Goal: Task Accomplishment & Management: Complete application form

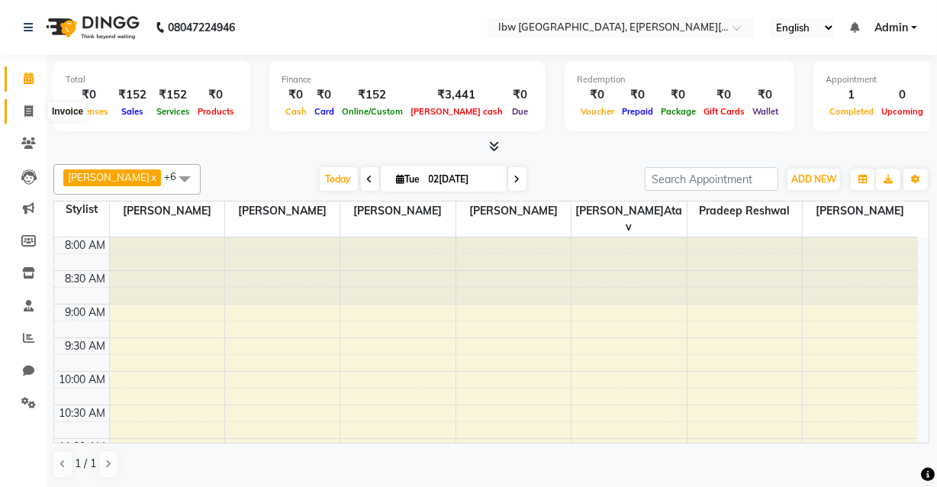
click at [32, 114] on span at bounding box center [28, 112] width 27 height 18
select select "service"
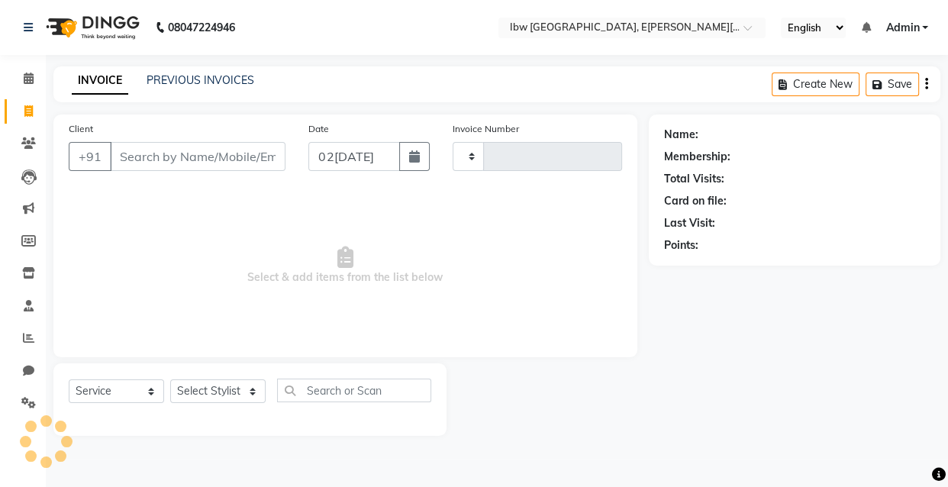
type input "0030"
select select "8549"
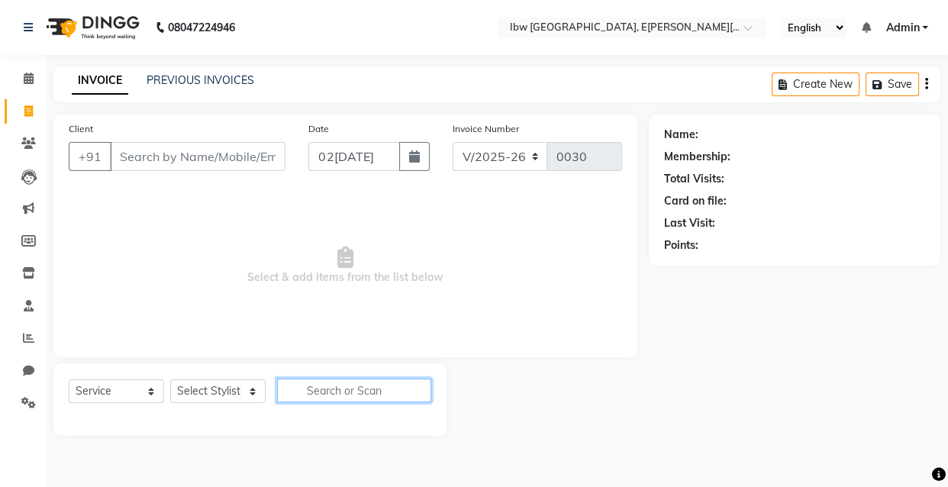
click at [354, 389] on input "text" at bounding box center [354, 390] width 154 height 24
type input "h"
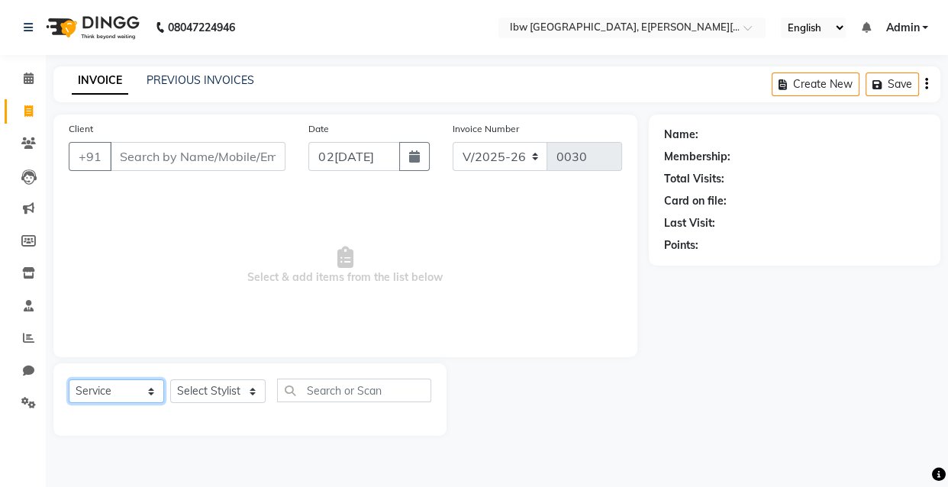
click at [153, 392] on select "Select Service Product Membership Package Voucher Prepaid Gift Card" at bounding box center [116, 391] width 95 height 24
click at [69, 379] on select "Select Service Product Membership Package Voucher Prepaid Gift Card" at bounding box center [116, 391] width 95 height 24
click at [248, 387] on select "Select Stylist [PERSON_NAME] [PERSON_NAME] Manager mukesh sen Pradeep reshwal […" at bounding box center [217, 391] width 95 height 24
select select "89190"
click at [170, 379] on select "Select Stylist [PERSON_NAME] [PERSON_NAME] Manager mukesh sen Pradeep reshwal […" at bounding box center [217, 391] width 95 height 24
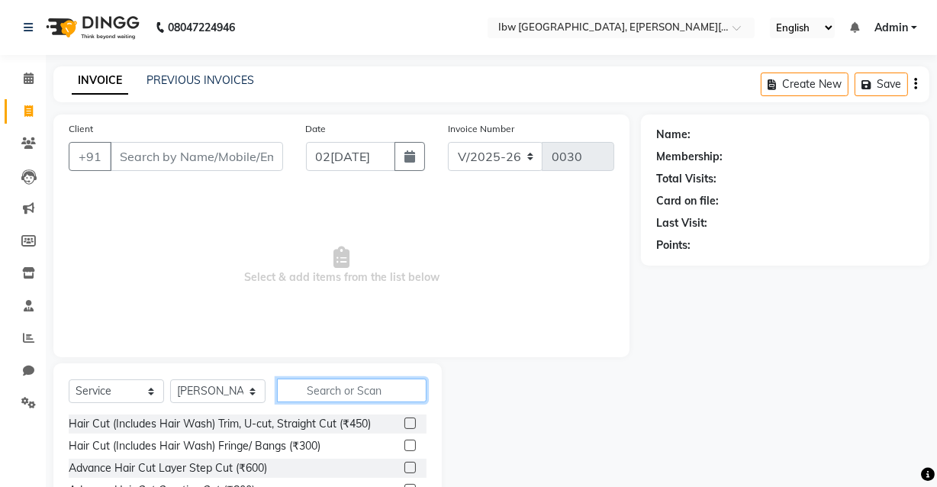
click at [385, 393] on input "text" at bounding box center [352, 390] width 150 height 24
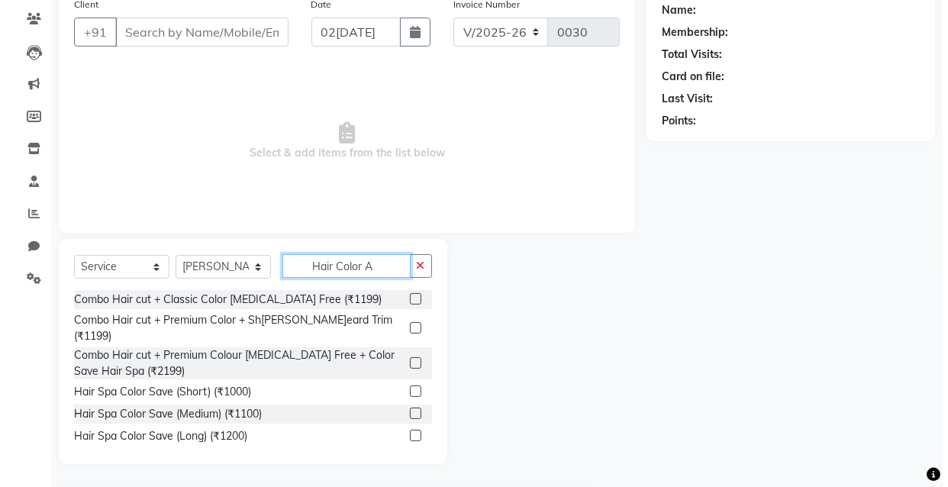
scroll to position [38, 0]
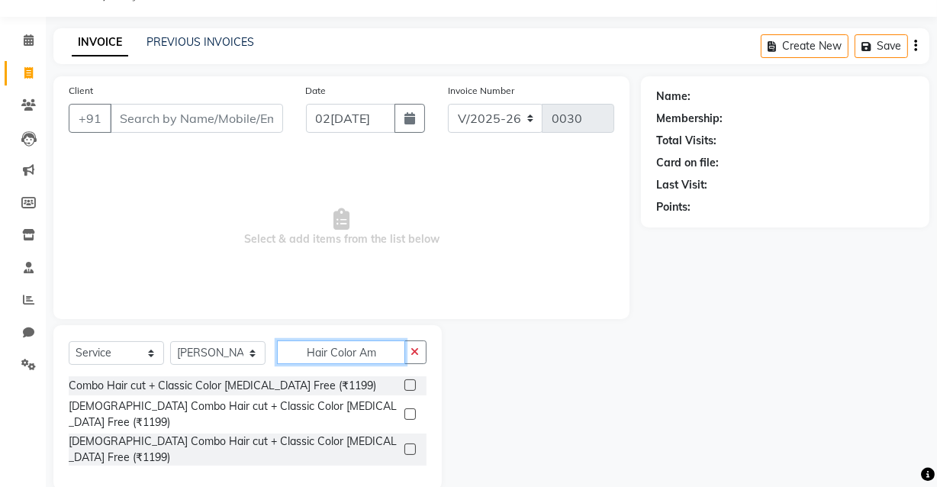
type input "Hair Color Am"
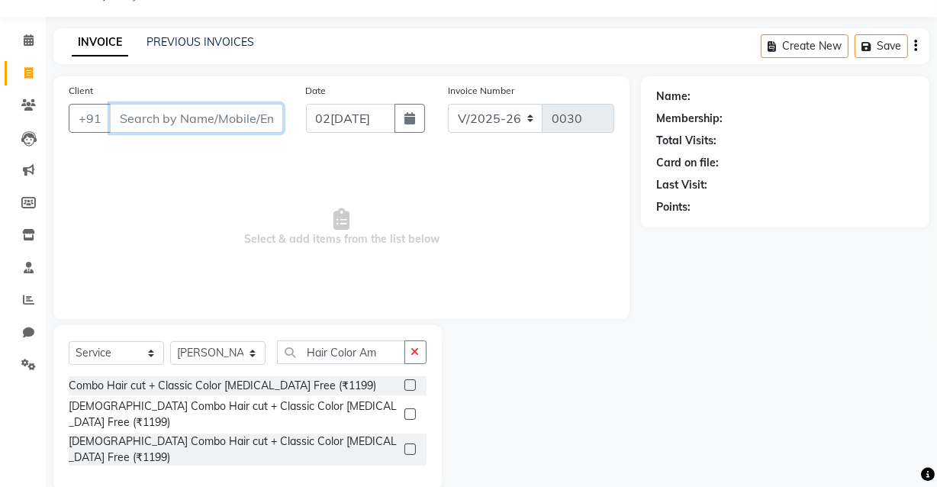
click at [161, 117] on input "Client" at bounding box center [196, 118] width 173 height 29
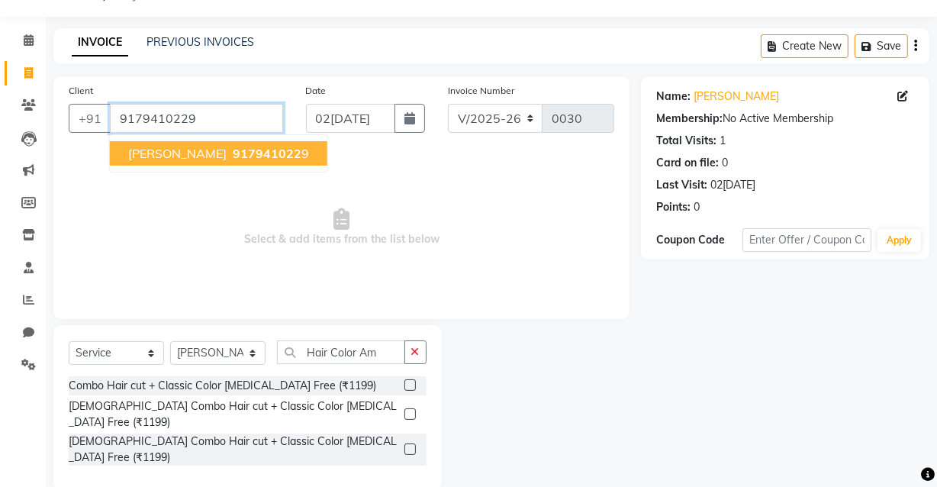
click at [201, 115] on input "9179410229" at bounding box center [196, 118] width 173 height 29
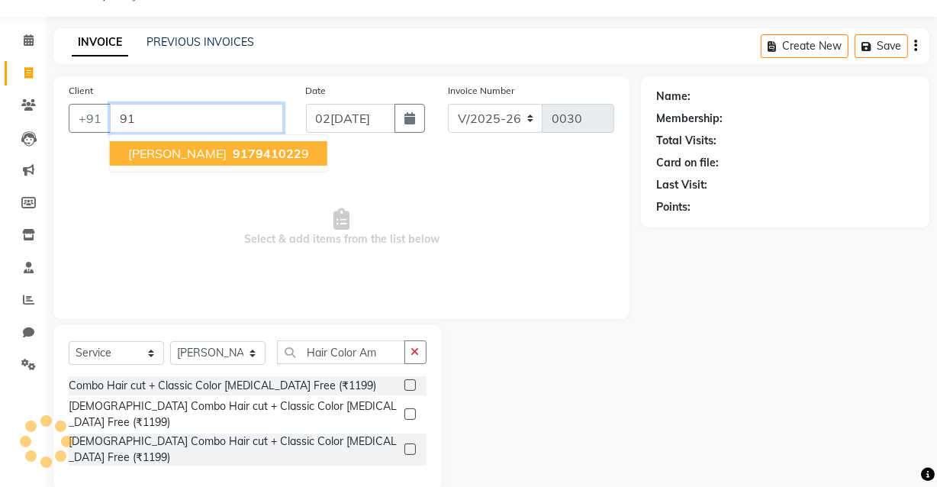
type input "9"
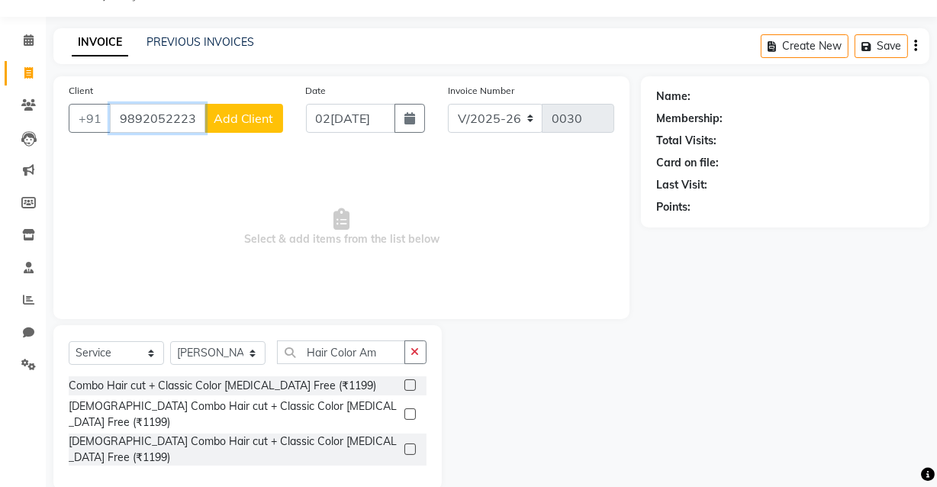
type input "9892052223"
click at [233, 119] on span "Add Client" at bounding box center [244, 118] width 60 height 15
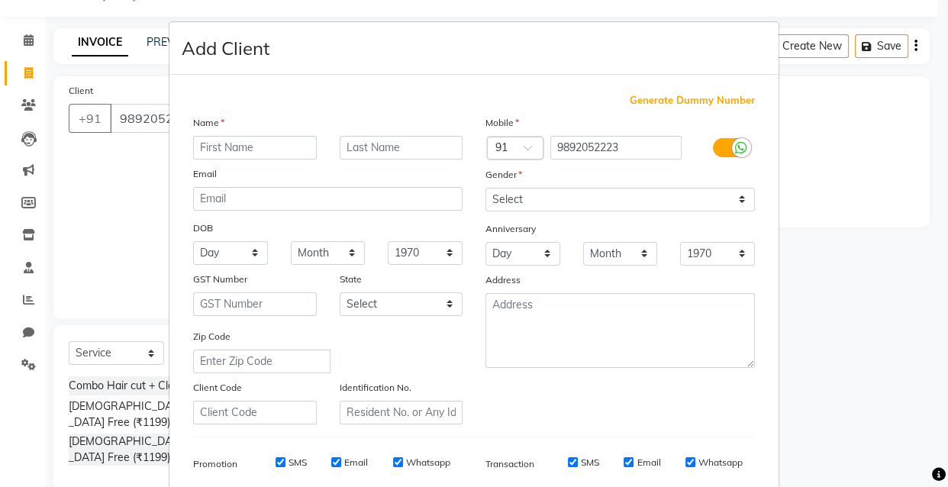
click at [244, 146] on input "text" at bounding box center [255, 148] width 124 height 24
type input "s"
type input "Sanskar"
click at [390, 143] on input "text" at bounding box center [402, 148] width 124 height 24
type input "[PERSON_NAME]"
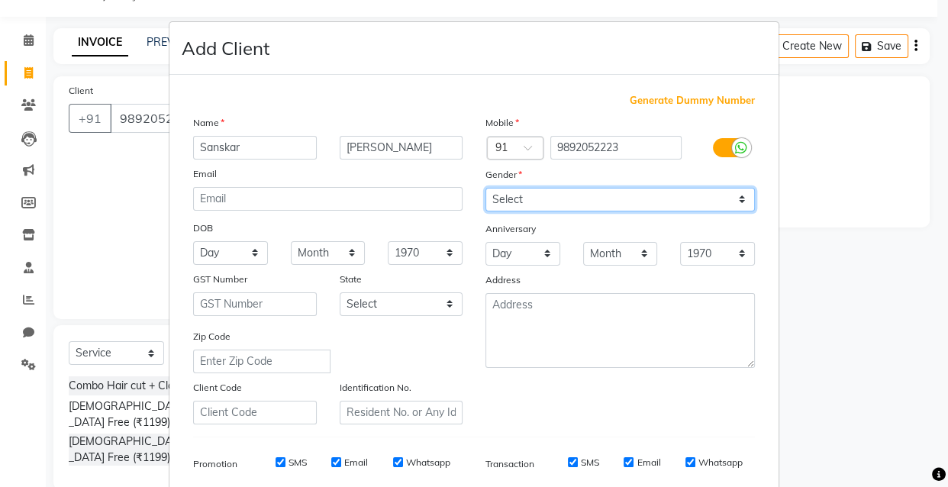
click at [734, 196] on select "Select [DEMOGRAPHIC_DATA] [DEMOGRAPHIC_DATA] Other Prefer Not To Say" at bounding box center [619, 200] width 269 height 24
select select "[DEMOGRAPHIC_DATA]"
click at [485, 188] on select "Select [DEMOGRAPHIC_DATA] [DEMOGRAPHIC_DATA] Other Prefer Not To Say" at bounding box center [619, 200] width 269 height 24
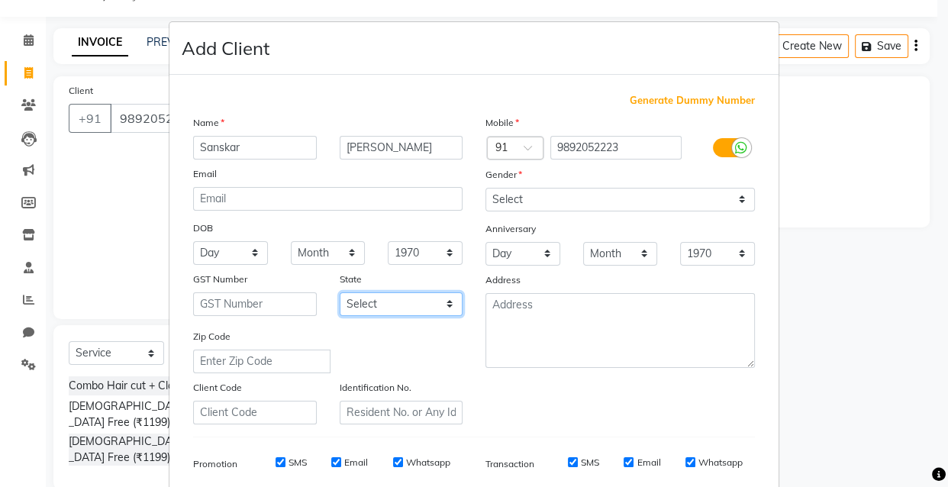
click at [447, 306] on select "Select [GEOGRAPHIC_DATA] [GEOGRAPHIC_DATA] [GEOGRAPHIC_DATA] [GEOGRAPHIC_DATA] …" at bounding box center [402, 304] width 124 height 24
select select "21"
click at [340, 294] on select "Select [GEOGRAPHIC_DATA] [GEOGRAPHIC_DATA] [GEOGRAPHIC_DATA] [GEOGRAPHIC_DATA] …" at bounding box center [402, 304] width 124 height 24
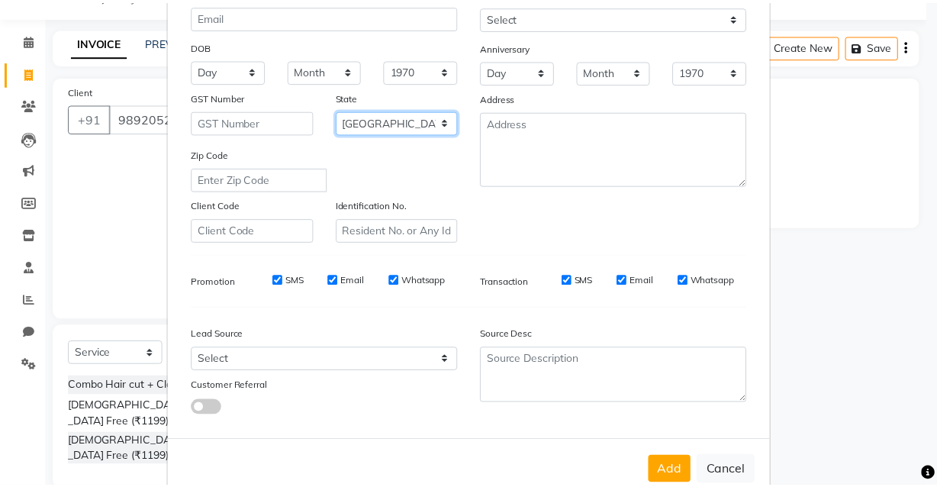
scroll to position [221, 0]
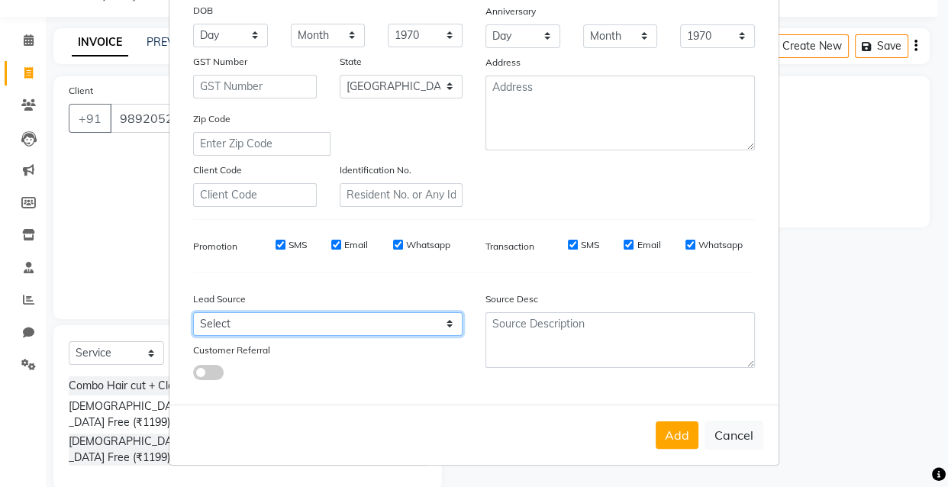
click at [447, 321] on select "Select Walk-in Referral Internet Friend Word of Mouth Advertisement Facebook Ju…" at bounding box center [327, 324] width 269 height 24
select select "55818"
click at [193, 312] on select "Select Walk-in Referral Internet Friend Word of Mouth Advertisement Facebook Ju…" at bounding box center [327, 324] width 269 height 24
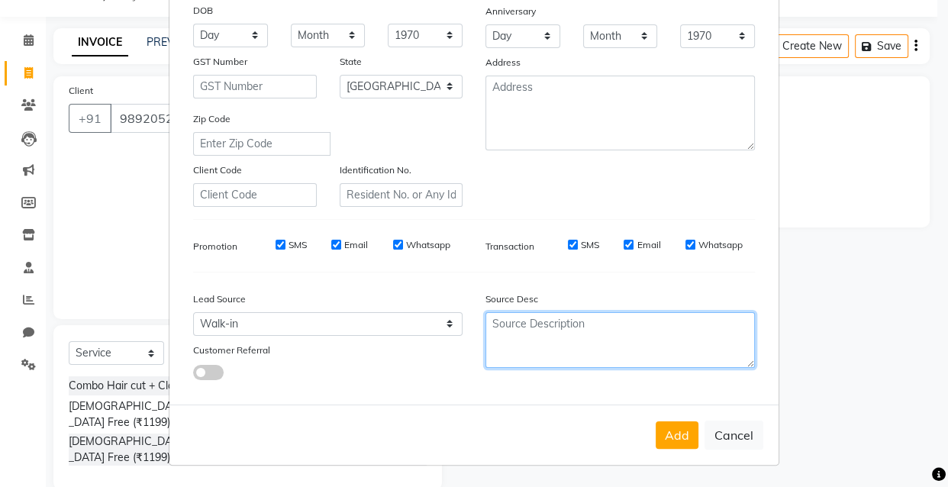
click at [528, 352] on textarea at bounding box center [619, 340] width 269 height 56
type textarea "Hair Color"
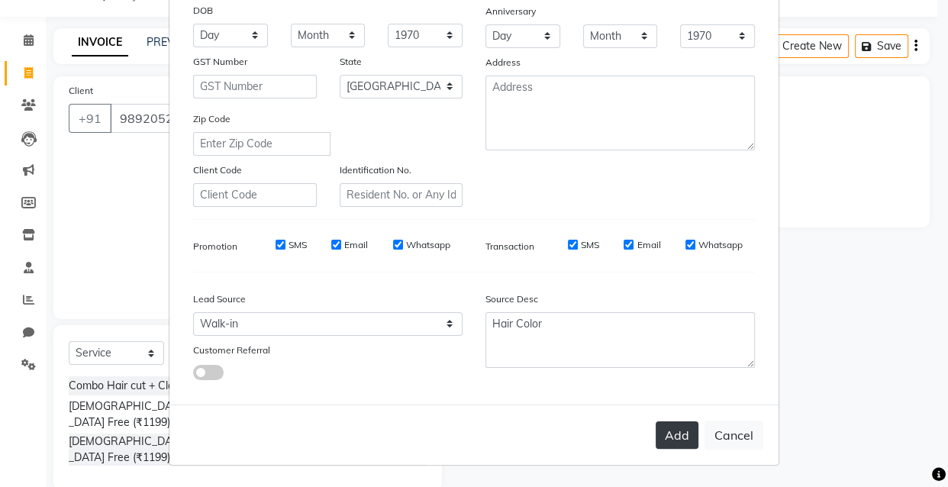
click at [689, 438] on button "Add" at bounding box center [676, 434] width 43 height 27
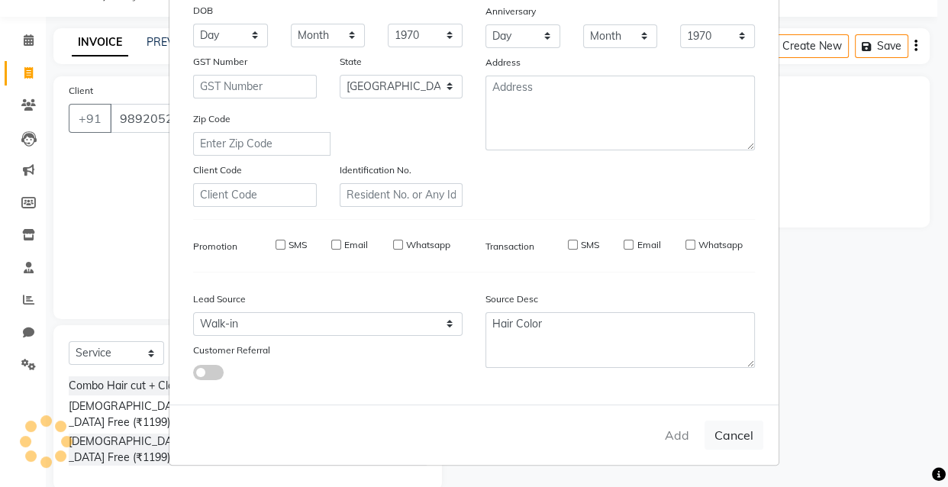
select select
select select "null"
select select
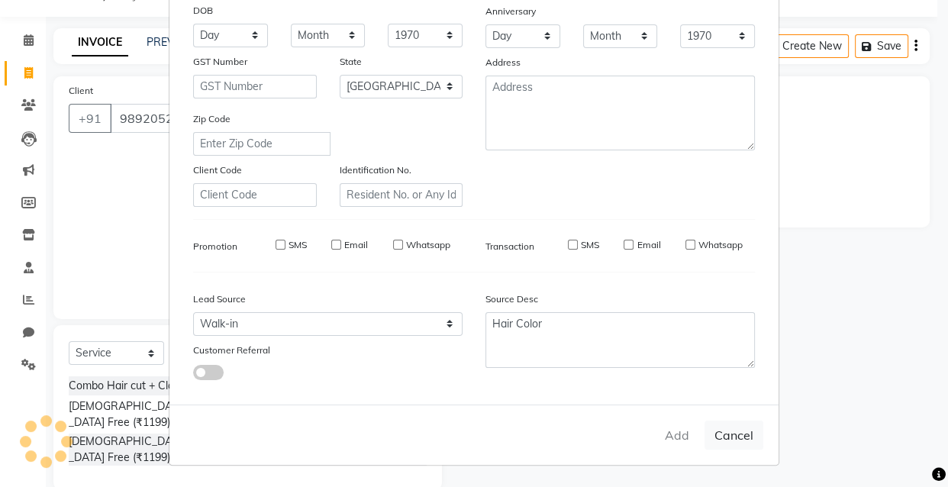
select select
checkbox input "false"
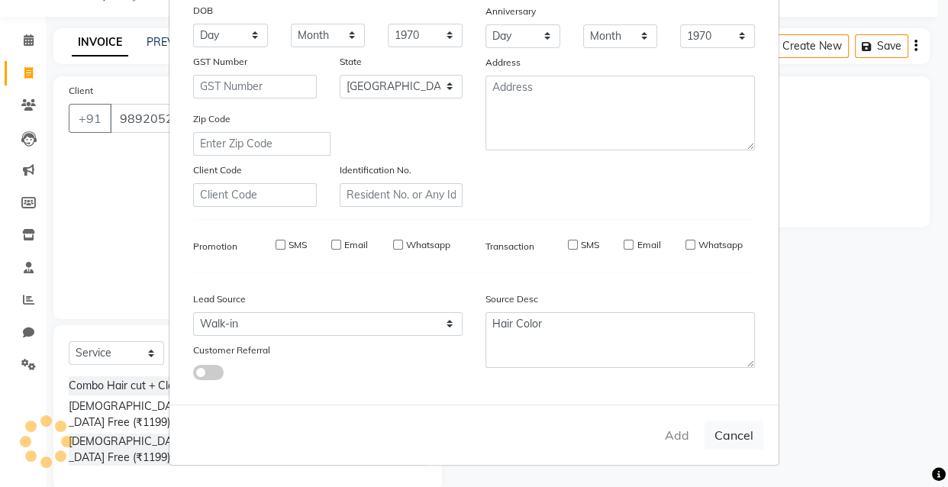
checkbox input "false"
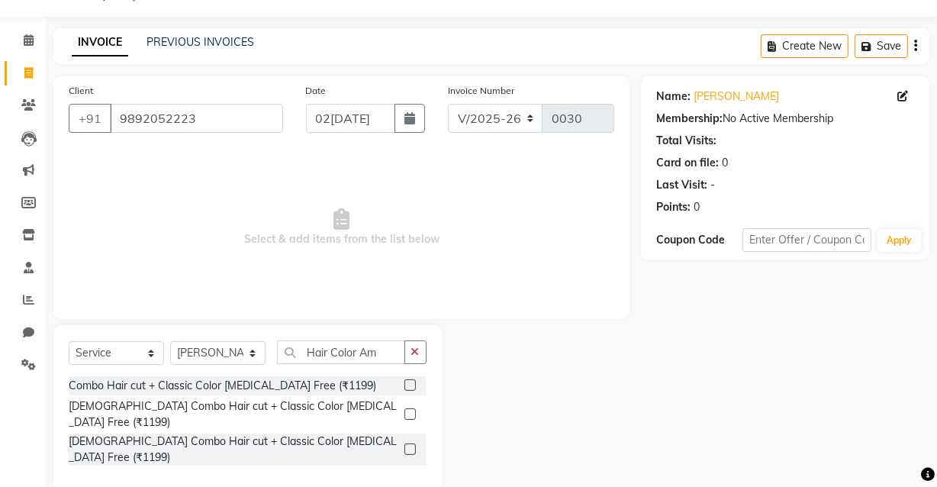
click at [408, 385] on label at bounding box center [409, 384] width 11 height 11
click at [408, 385] on input "checkbox" at bounding box center [409, 386] width 10 height 10
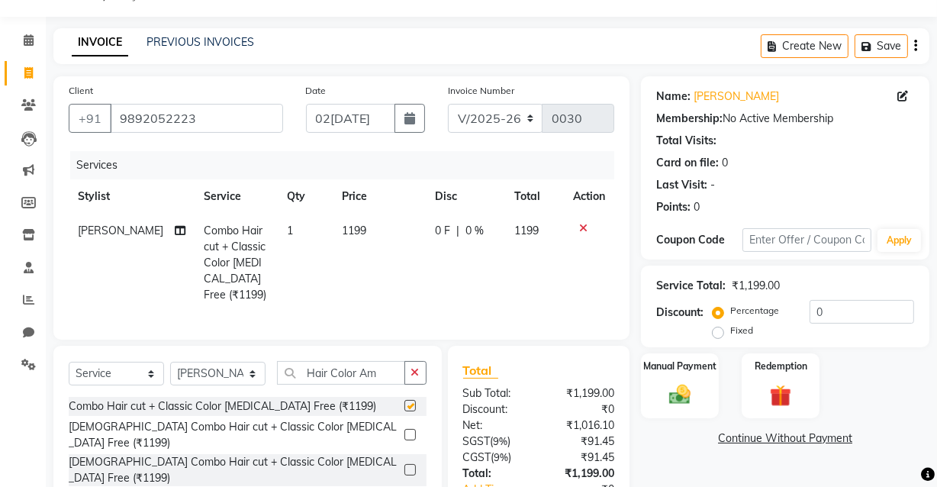
checkbox input "false"
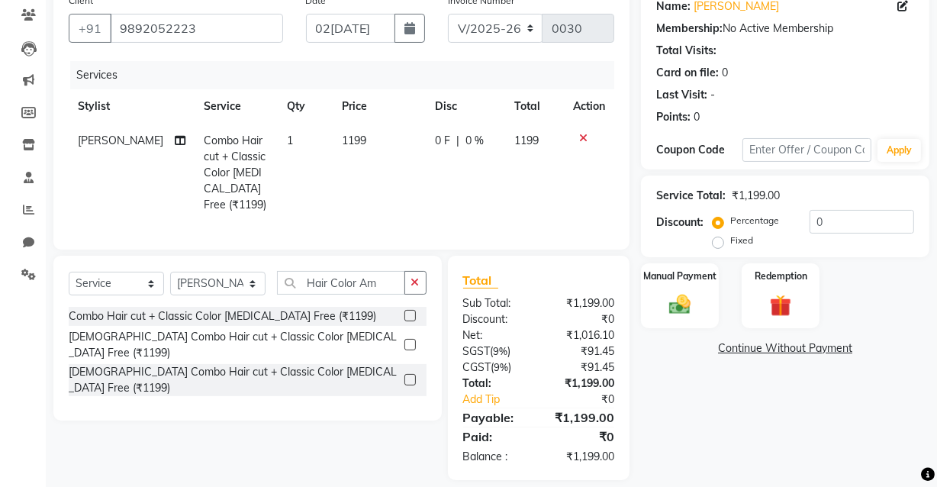
scroll to position [155, 0]
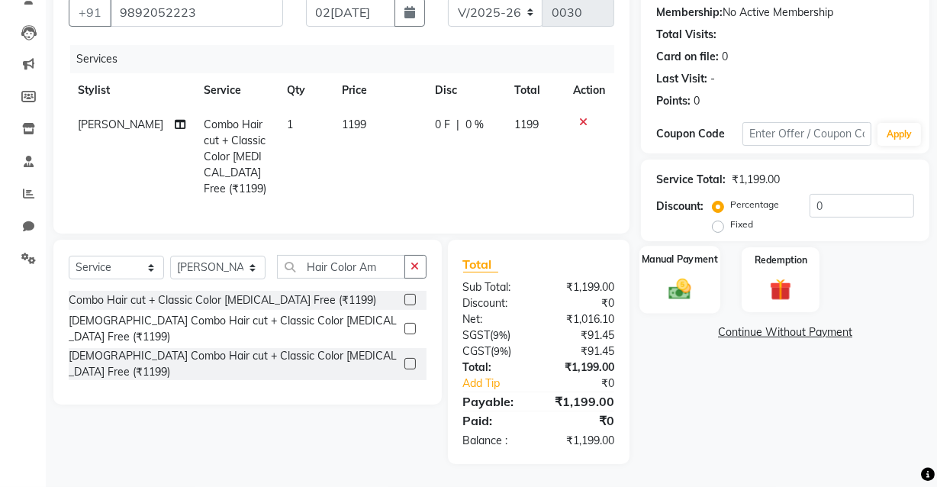
click at [678, 275] on img at bounding box center [679, 288] width 37 height 26
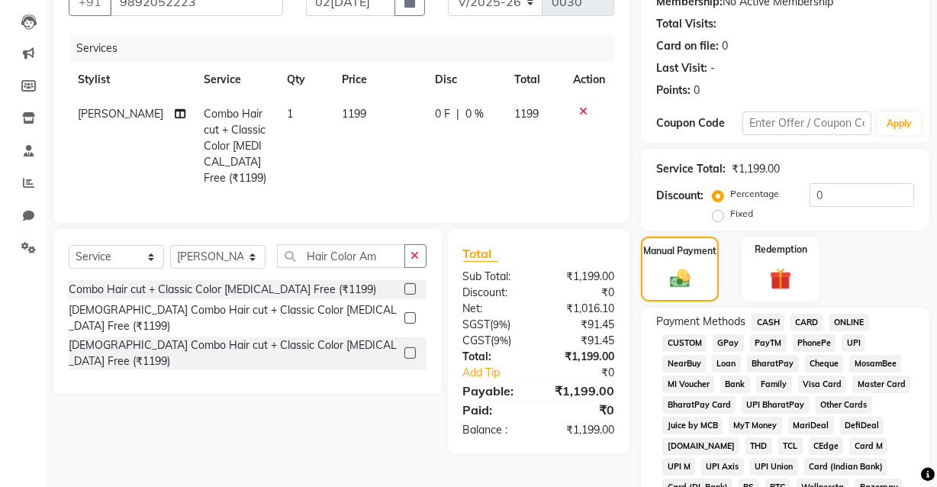
click at [848, 340] on span "UPI" at bounding box center [854, 343] width 24 height 18
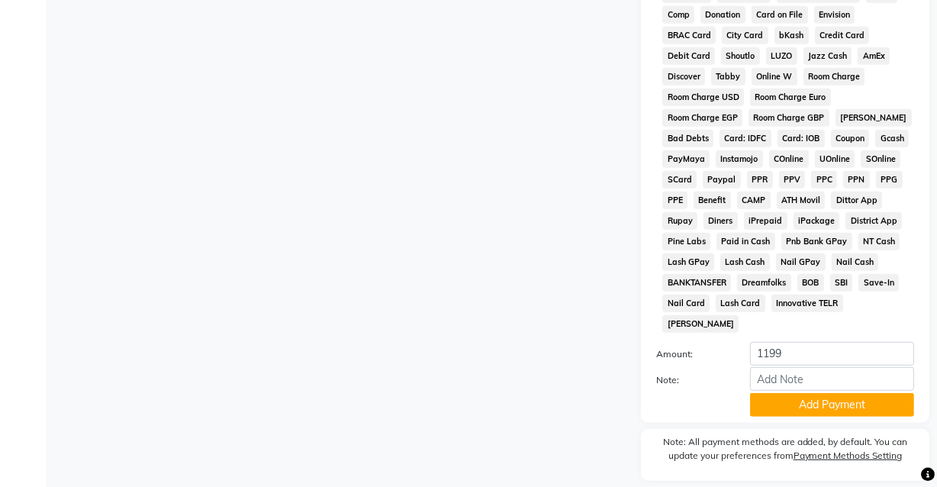
scroll to position [736, 0]
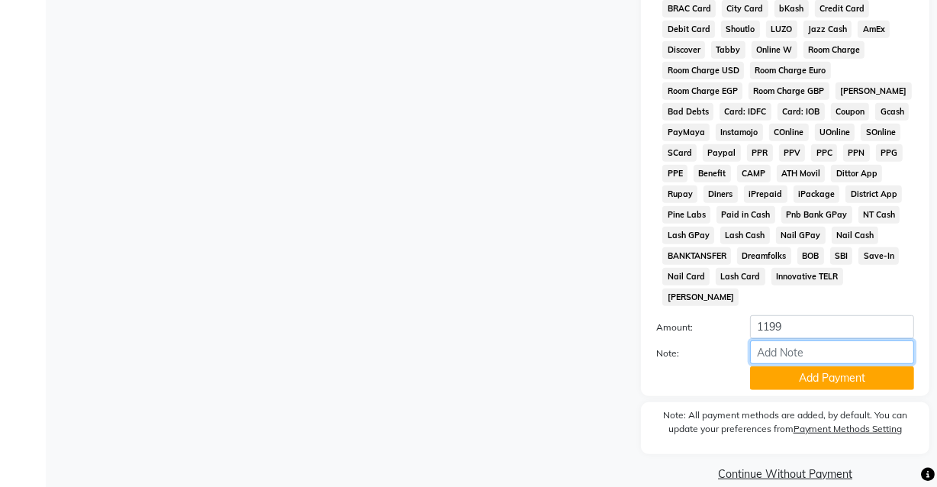
click at [793, 340] on input "Note:" at bounding box center [832, 352] width 164 height 24
type input "Gpay"
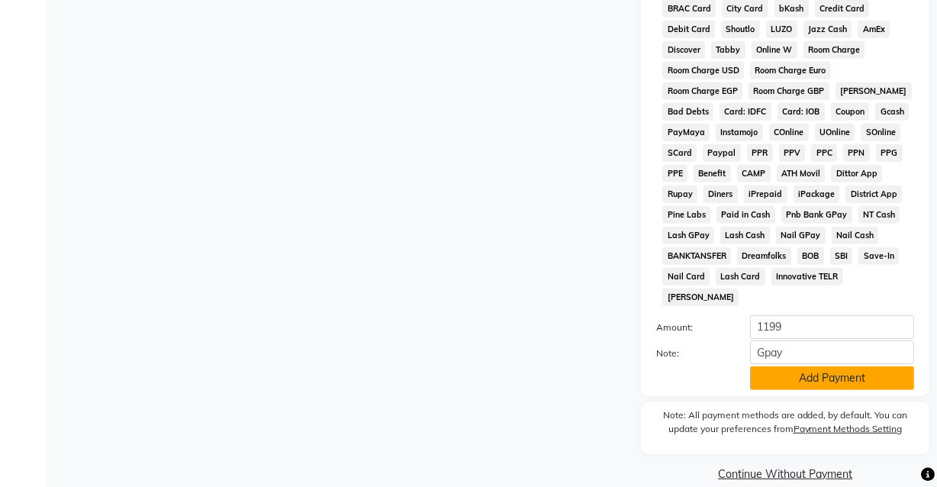
click at [832, 366] on button "Add Payment" at bounding box center [832, 378] width 164 height 24
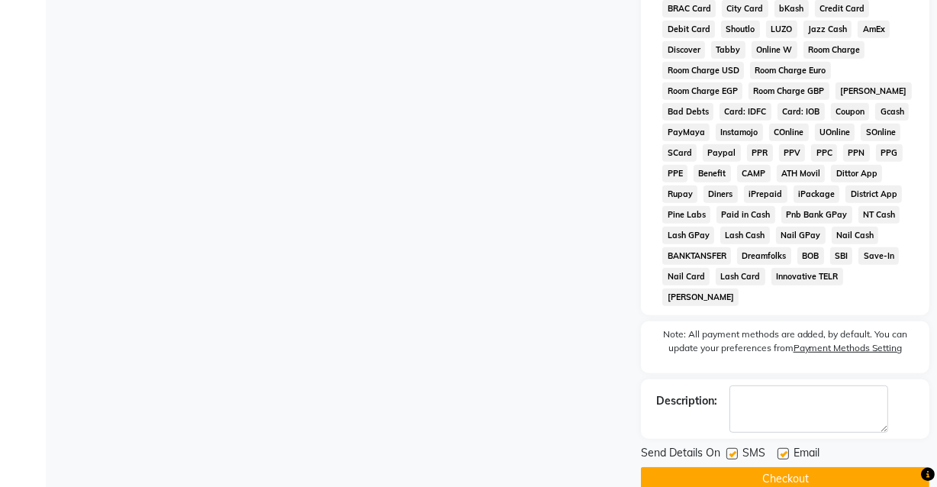
scroll to position [741, 0]
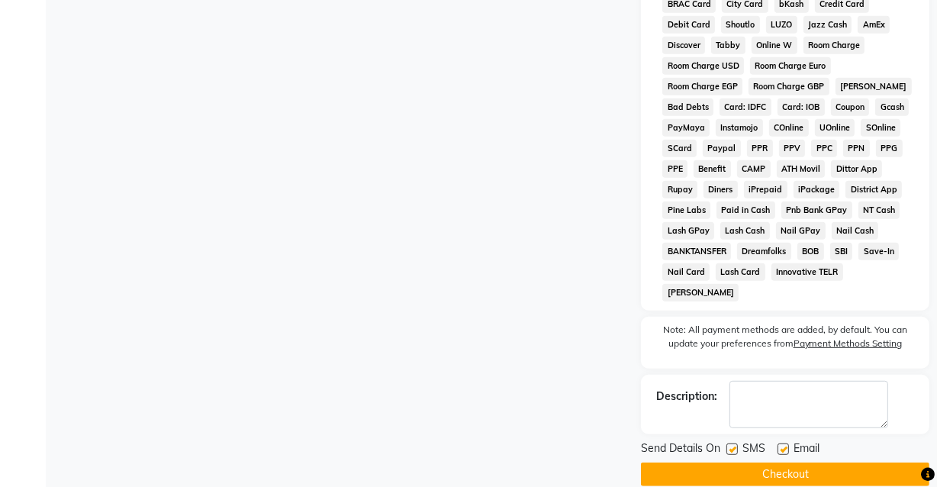
click at [790, 462] on button "Checkout" at bounding box center [785, 474] width 288 height 24
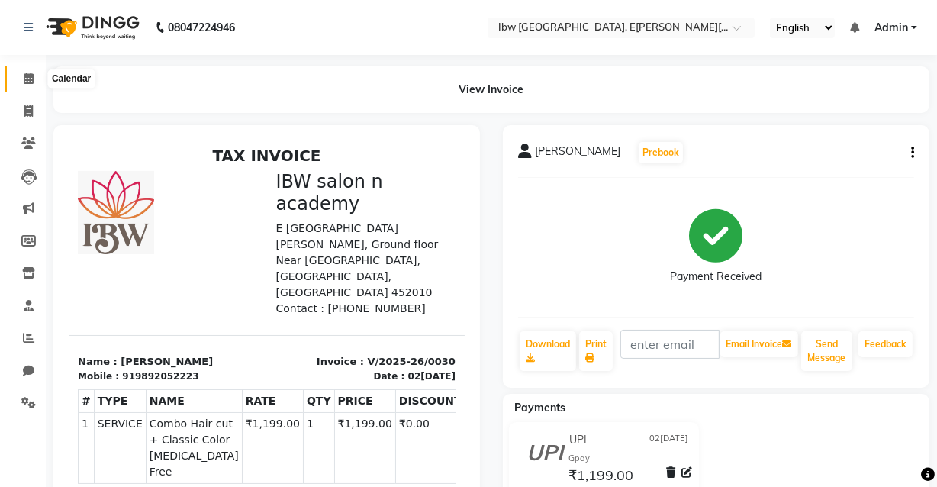
click at [30, 80] on icon at bounding box center [29, 77] width 10 height 11
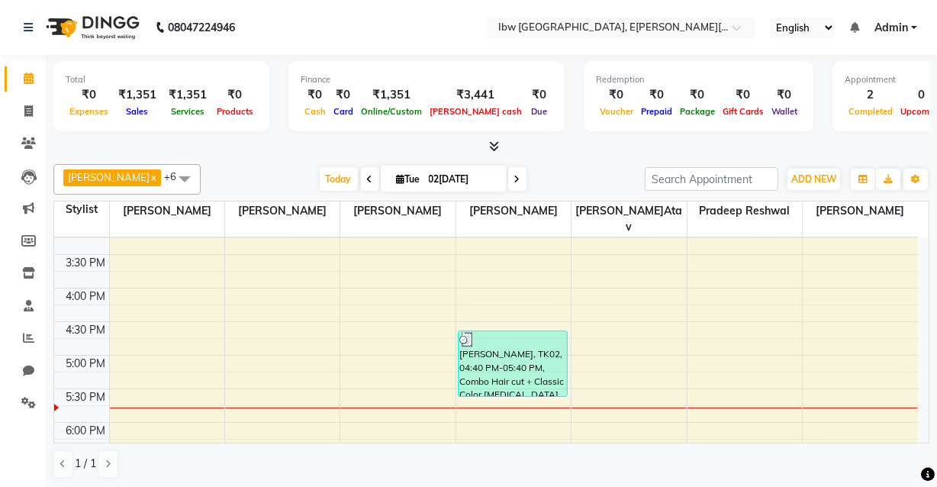
scroll to position [485, 0]
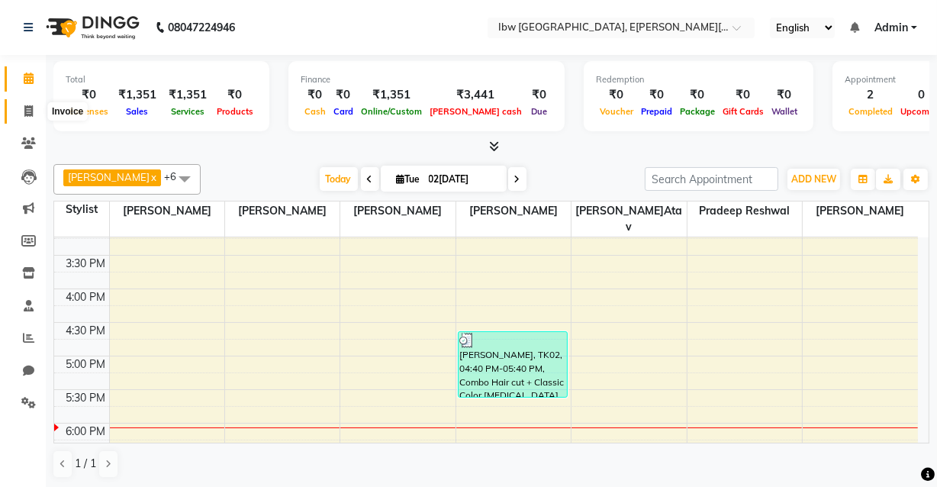
click at [32, 114] on icon at bounding box center [28, 110] width 8 height 11
select select "service"
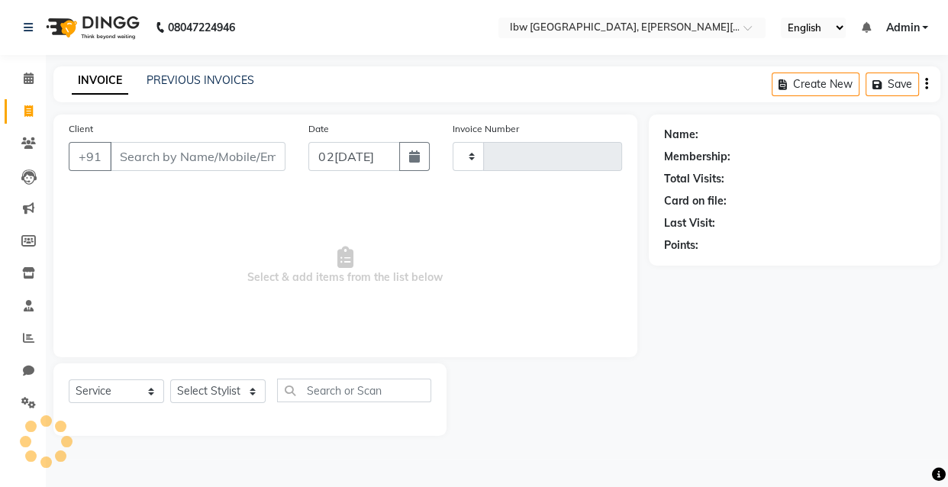
type input "0031"
select select "8549"
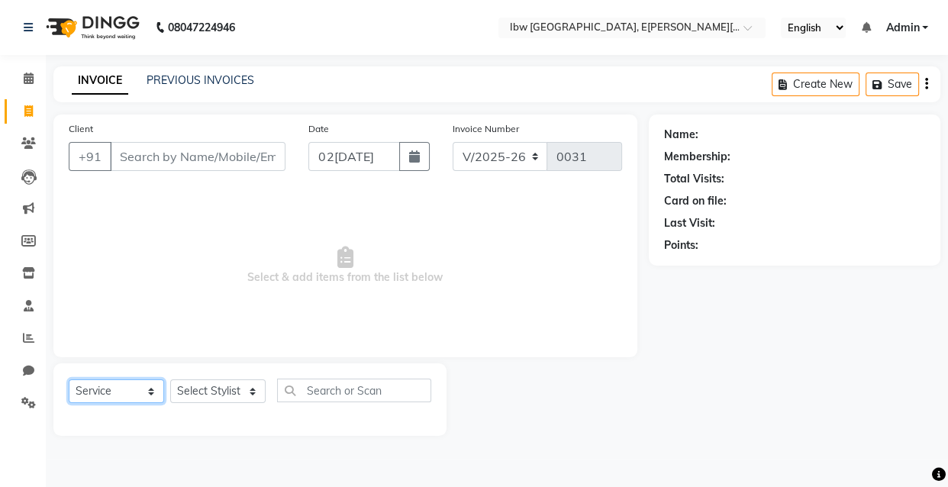
click at [153, 390] on select "Select Service Product Membership Package Voucher Prepaid Gift Card" at bounding box center [116, 391] width 95 height 24
click at [69, 379] on select "Select Service Product Membership Package Voucher Prepaid Gift Card" at bounding box center [116, 391] width 95 height 24
click at [253, 390] on select "Select Stylist [PERSON_NAME] [PERSON_NAME] Manager mukesh sen Pradeep reshwal […" at bounding box center [217, 391] width 95 height 24
select select "89190"
click at [170, 379] on select "Select Stylist [PERSON_NAME] [PERSON_NAME] Manager mukesh sen Pradeep reshwal […" at bounding box center [217, 391] width 95 height 24
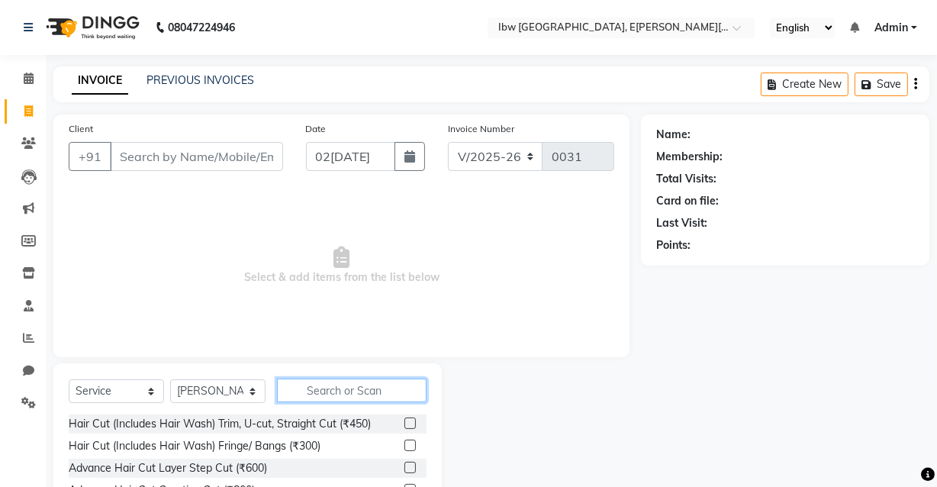
click at [381, 388] on input "text" at bounding box center [352, 390] width 150 height 24
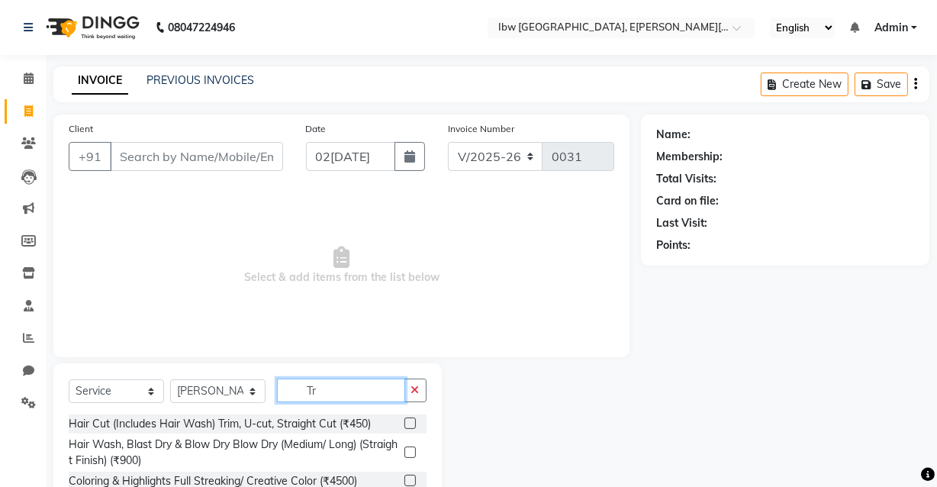
type input "T"
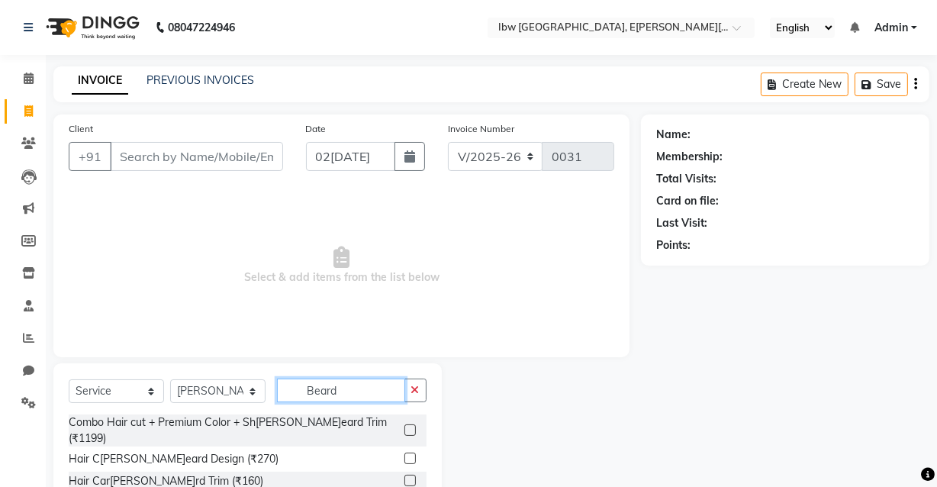
type input "Beard"
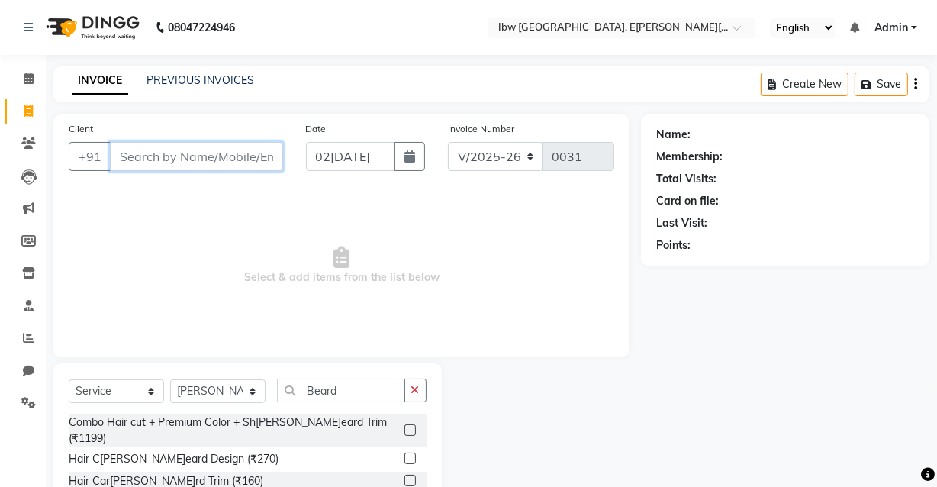
click at [201, 156] on input "Client" at bounding box center [196, 156] width 173 height 29
type input "8962868243"
click at [246, 161] on span "Add Client" at bounding box center [244, 156] width 60 height 15
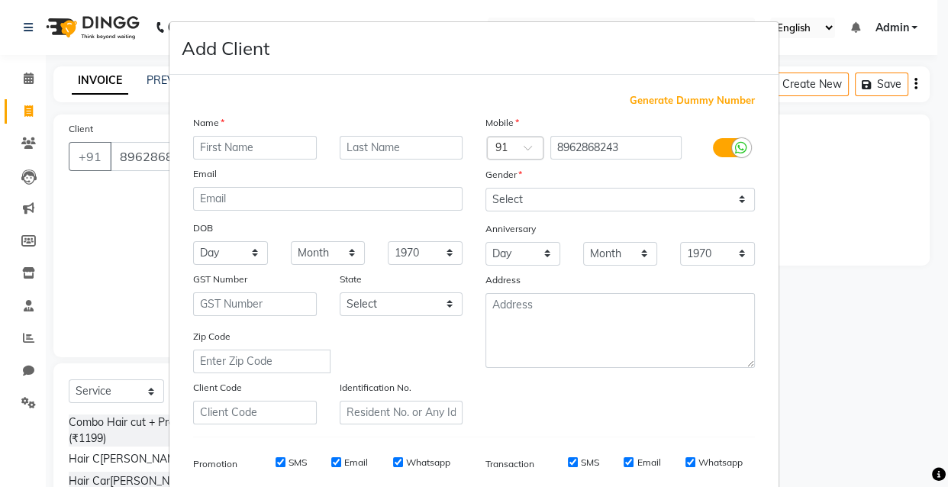
click at [253, 148] on input "text" at bounding box center [255, 148] width 124 height 24
type input "Abhi"
click at [368, 150] on input "text" at bounding box center [402, 148] width 124 height 24
type input "Chy"
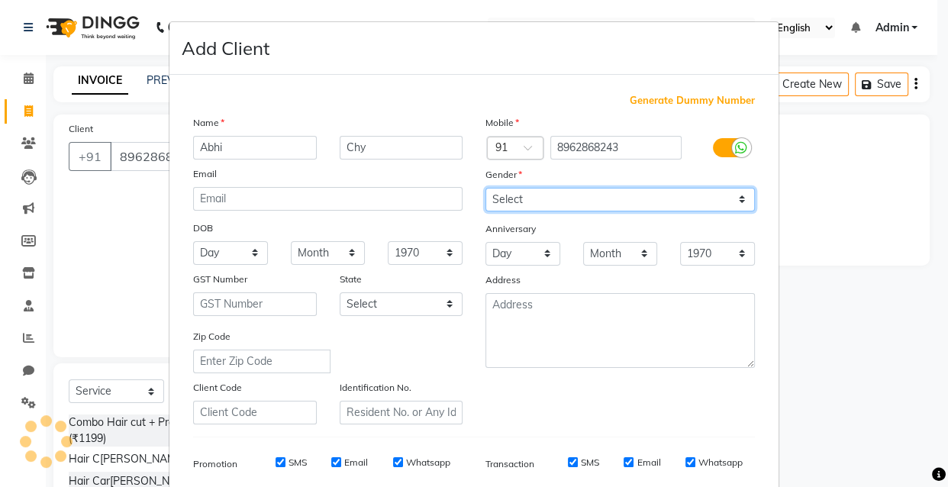
click at [739, 199] on select "Select [DEMOGRAPHIC_DATA] [DEMOGRAPHIC_DATA] Other Prefer Not To Say" at bounding box center [619, 200] width 269 height 24
select select "[DEMOGRAPHIC_DATA]"
click at [485, 188] on select "Select [DEMOGRAPHIC_DATA] [DEMOGRAPHIC_DATA] Other Prefer Not To Say" at bounding box center [619, 200] width 269 height 24
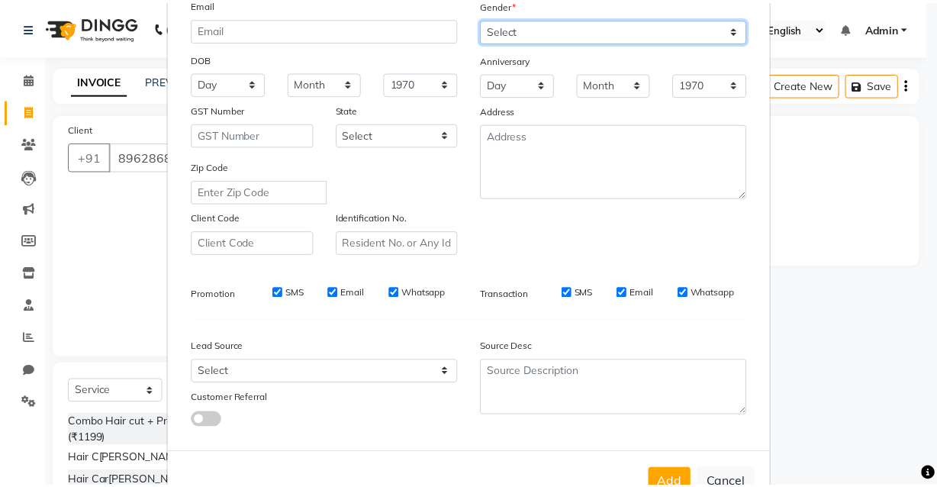
scroll to position [221, 0]
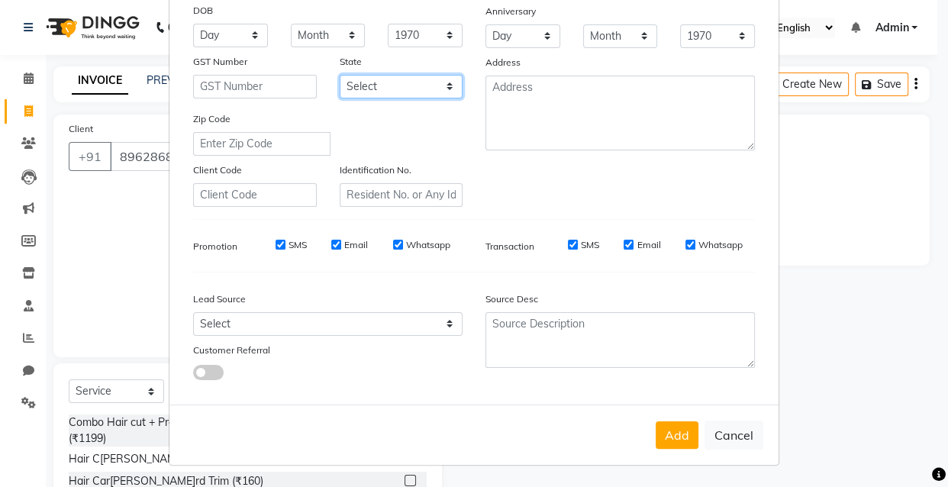
click at [445, 82] on select "Select [GEOGRAPHIC_DATA] [GEOGRAPHIC_DATA] [GEOGRAPHIC_DATA] [GEOGRAPHIC_DATA] …" at bounding box center [402, 87] width 124 height 24
select select "21"
click at [340, 75] on select "Select [GEOGRAPHIC_DATA] [GEOGRAPHIC_DATA] [GEOGRAPHIC_DATA] [GEOGRAPHIC_DATA] …" at bounding box center [402, 87] width 124 height 24
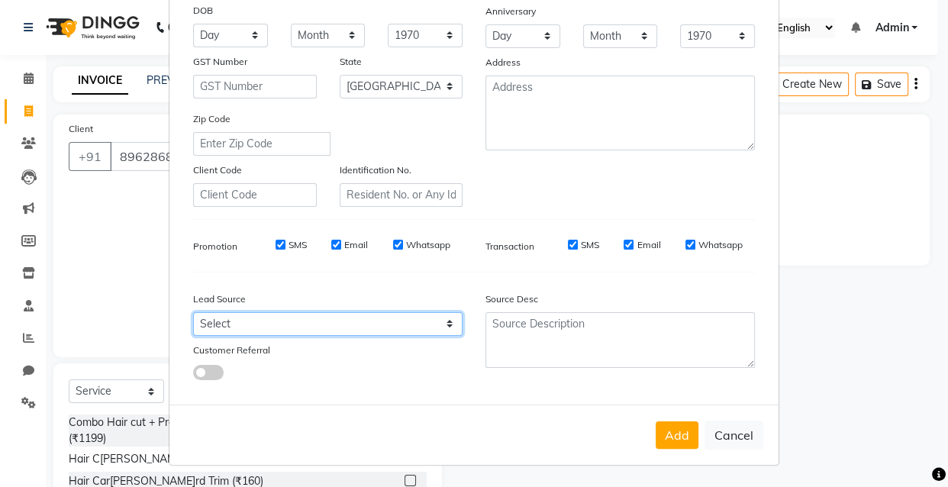
click at [445, 323] on select "Select Walk-in Referral Internet Friend Word of Mouth Advertisement Facebook Ju…" at bounding box center [327, 324] width 269 height 24
select select "55818"
click at [193, 312] on select "Select Walk-in Referral Internet Friend Word of Mouth Advertisement Facebook Ju…" at bounding box center [327, 324] width 269 height 24
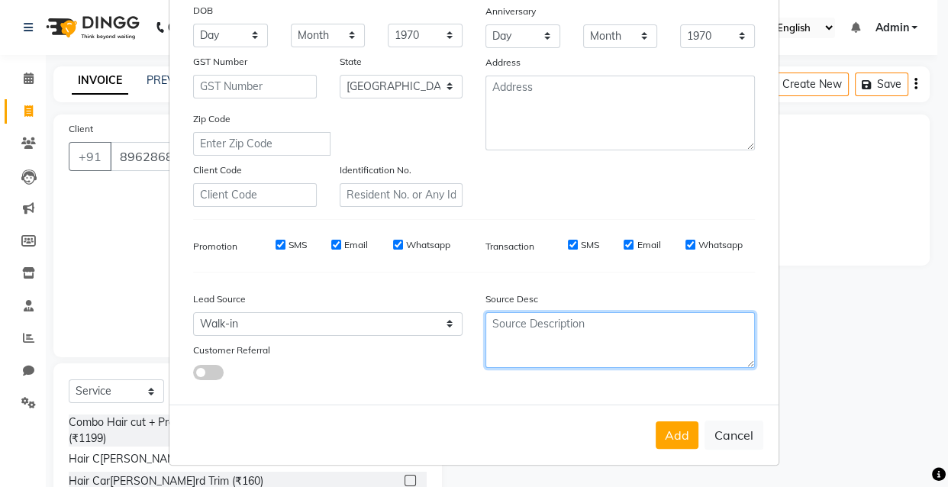
click at [587, 323] on textarea at bounding box center [619, 340] width 269 height 56
type textarea "Beard"
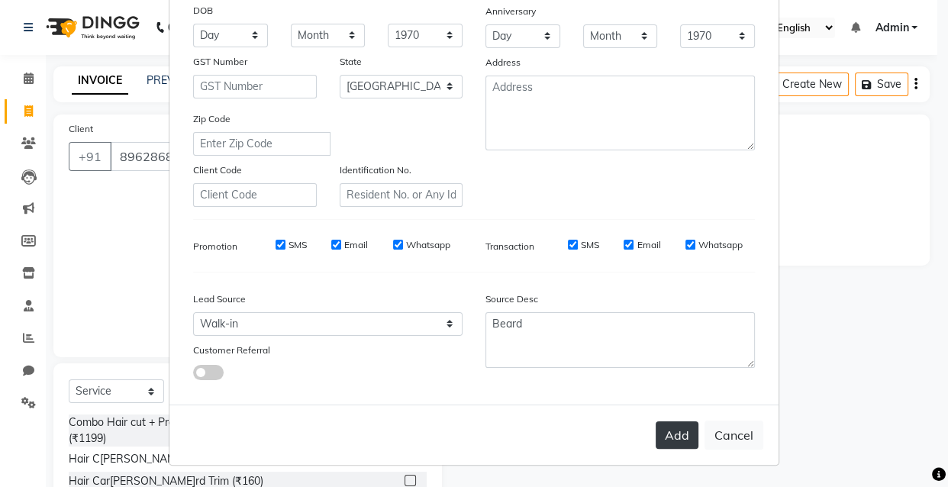
click at [668, 446] on button "Add" at bounding box center [676, 434] width 43 height 27
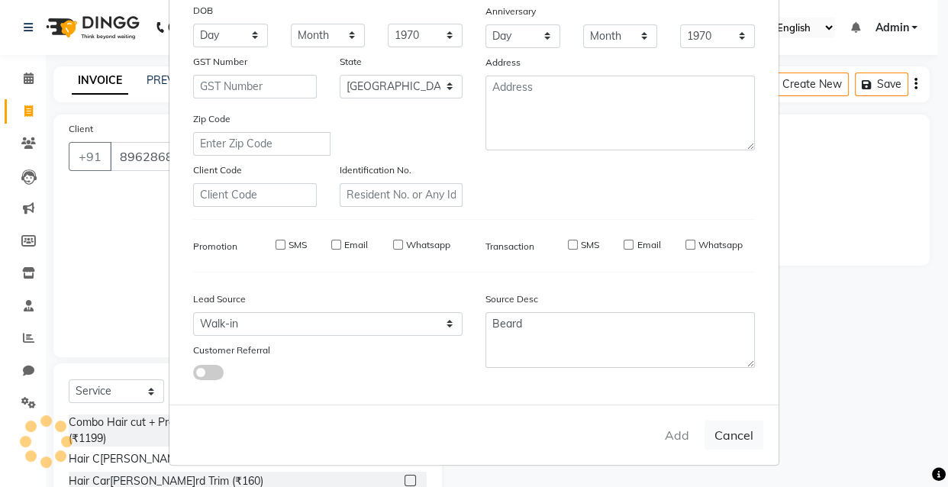
select select
select select "null"
select select
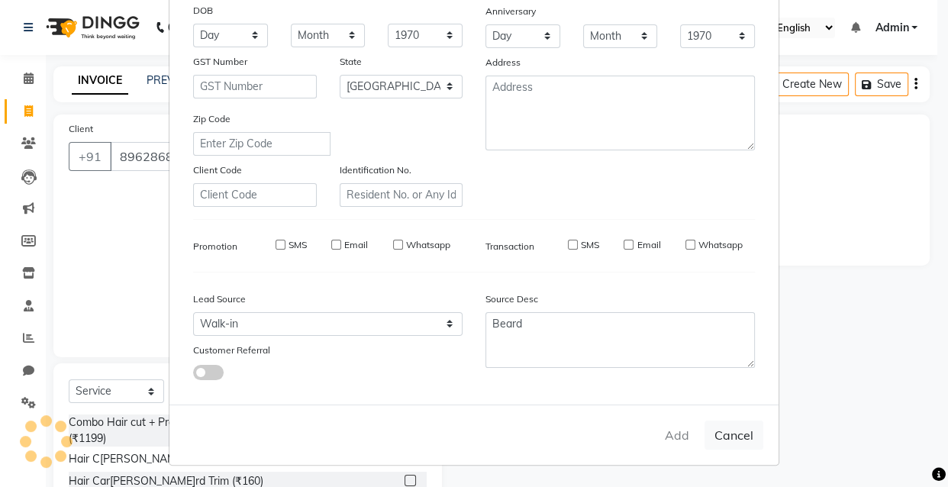
select select
checkbox input "false"
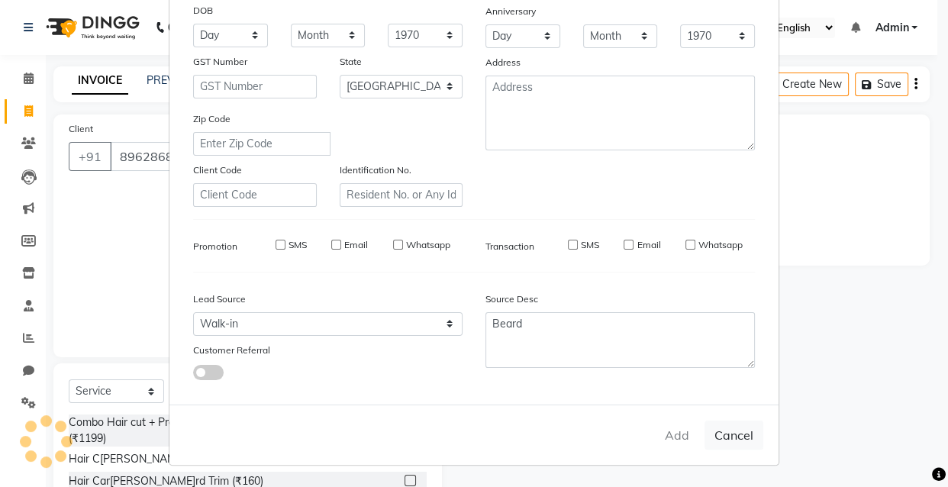
checkbox input "false"
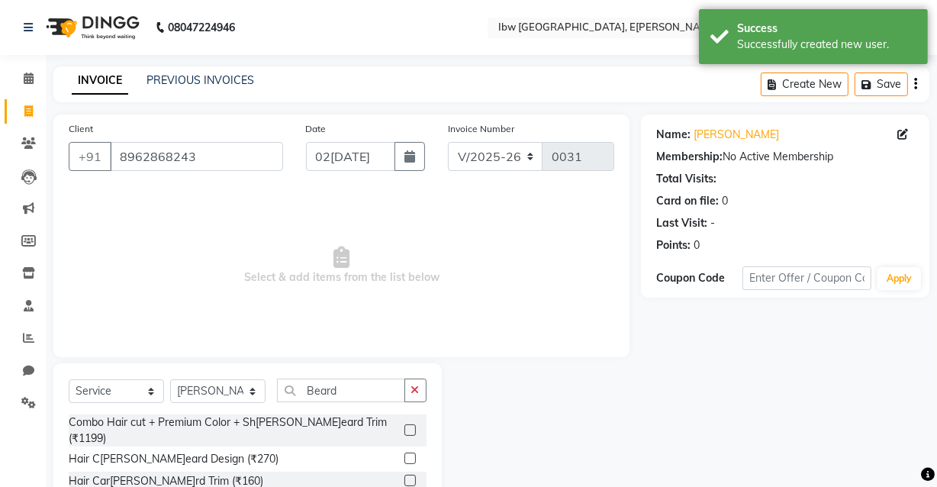
scroll to position [124, 0]
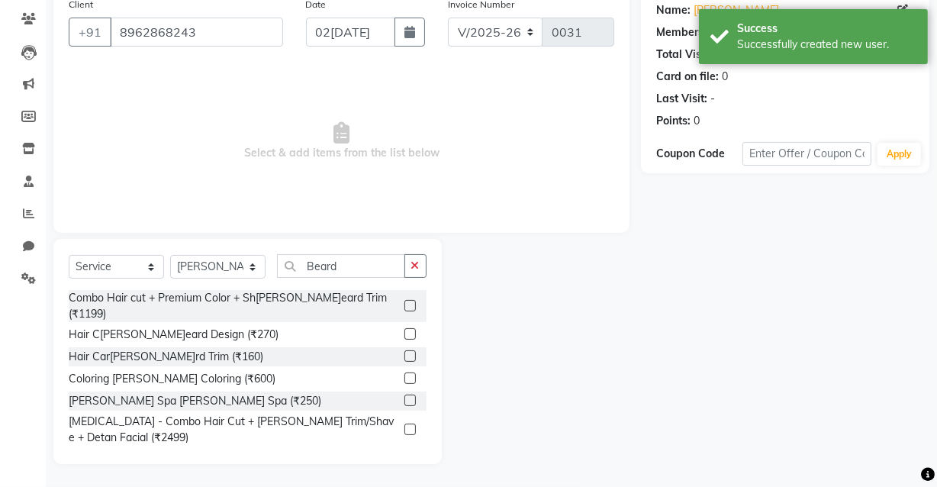
click at [404, 350] on label at bounding box center [409, 355] width 11 height 11
click at [404, 352] on input "checkbox" at bounding box center [409, 357] width 10 height 10
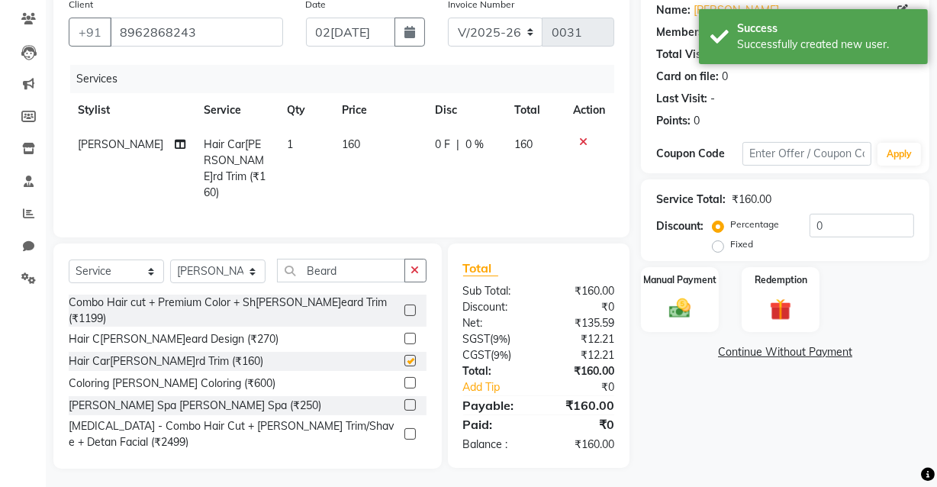
checkbox input "false"
click at [468, 150] on span "0 %" at bounding box center [474, 145] width 18 height 16
select select "89190"
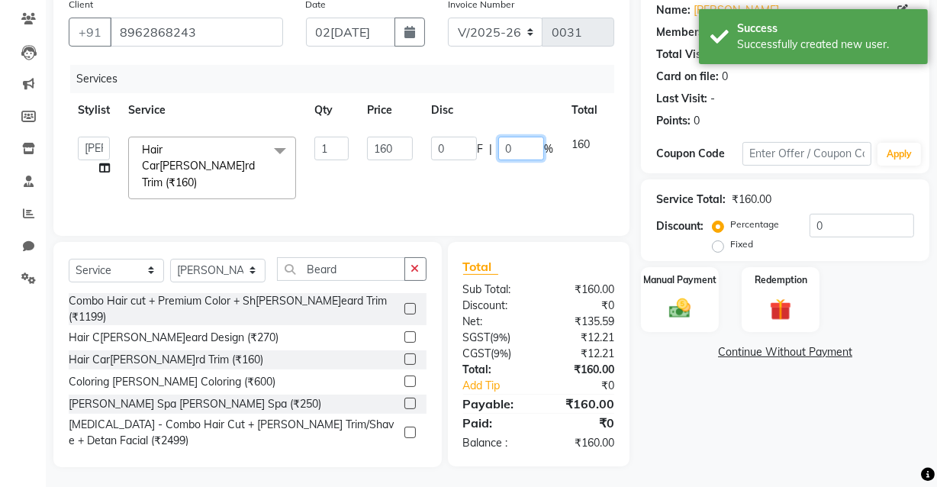
click at [516, 148] on input "0" at bounding box center [521, 149] width 46 height 24
type input "5"
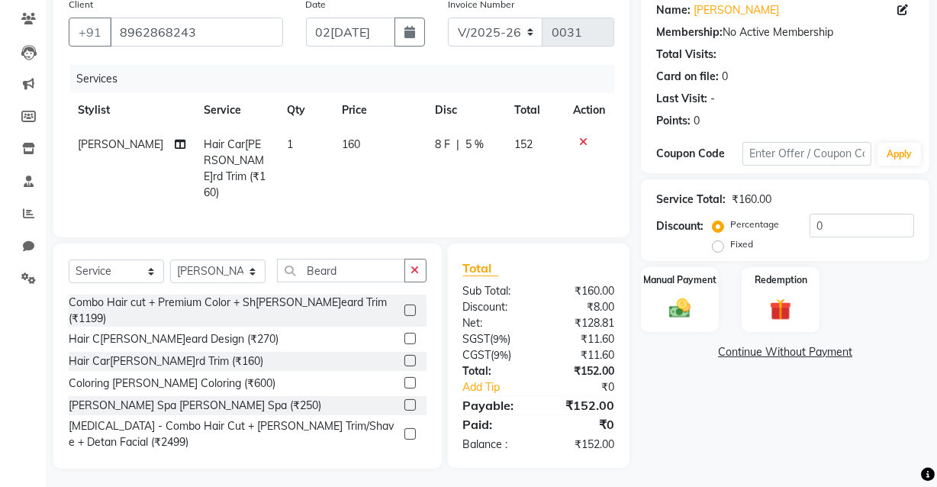
click at [624, 162] on div "Client [PHONE_NUMBER] Date [DATE] Invoice Number V/2025 V/[PHONE_NUMBER] Servic…" at bounding box center [341, 113] width 576 height 247
click at [690, 314] on img at bounding box center [679, 308] width 37 height 26
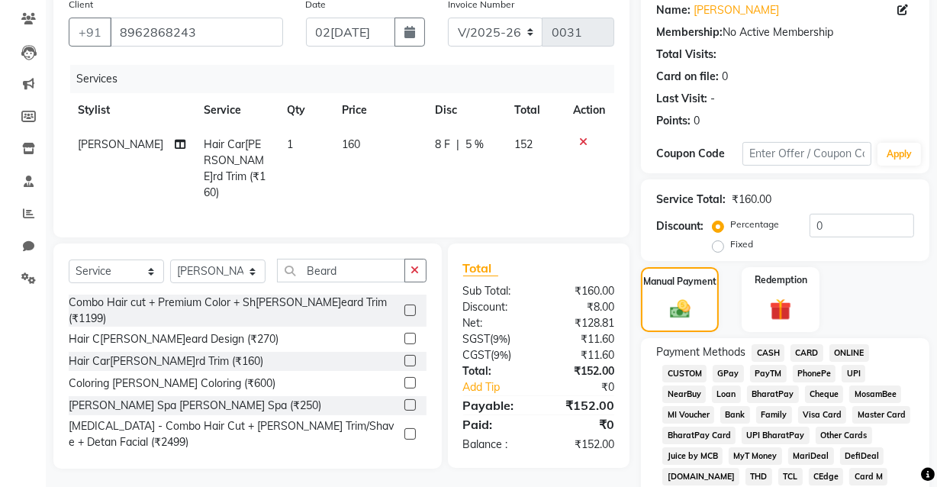
click at [852, 371] on span "UPI" at bounding box center [854, 374] width 24 height 18
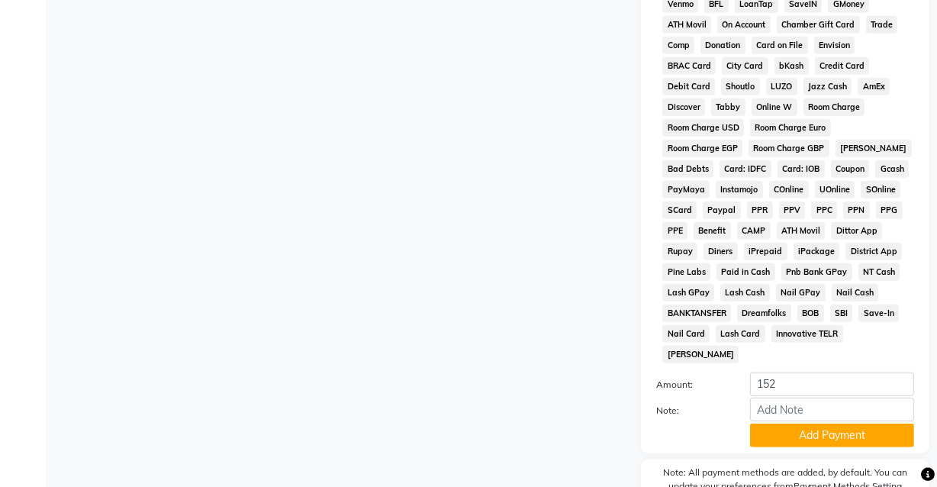
scroll to position [736, 0]
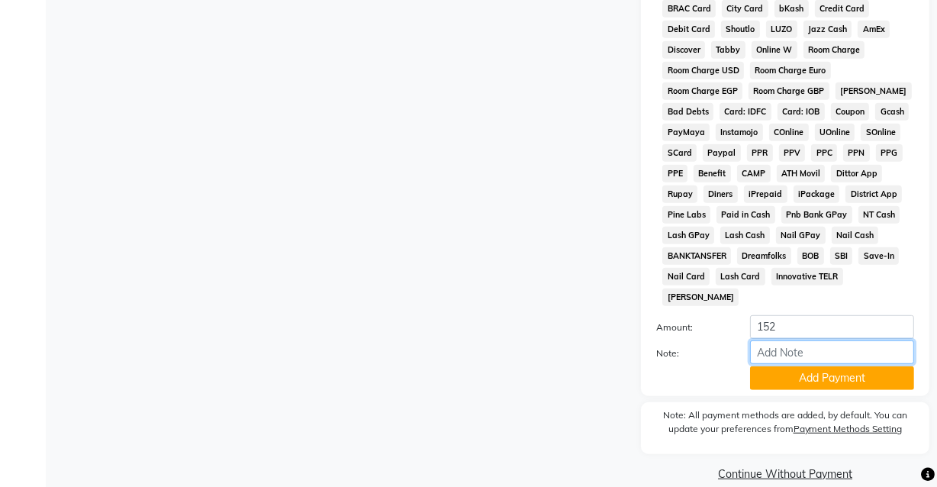
click at [796, 340] on input "Note:" at bounding box center [832, 352] width 164 height 24
type input "Gpay"
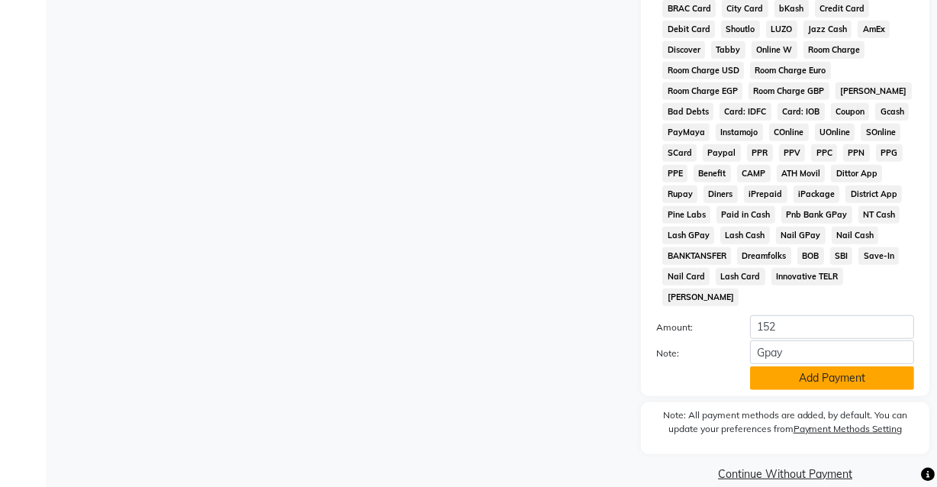
click at [823, 366] on button "Add Payment" at bounding box center [832, 378] width 164 height 24
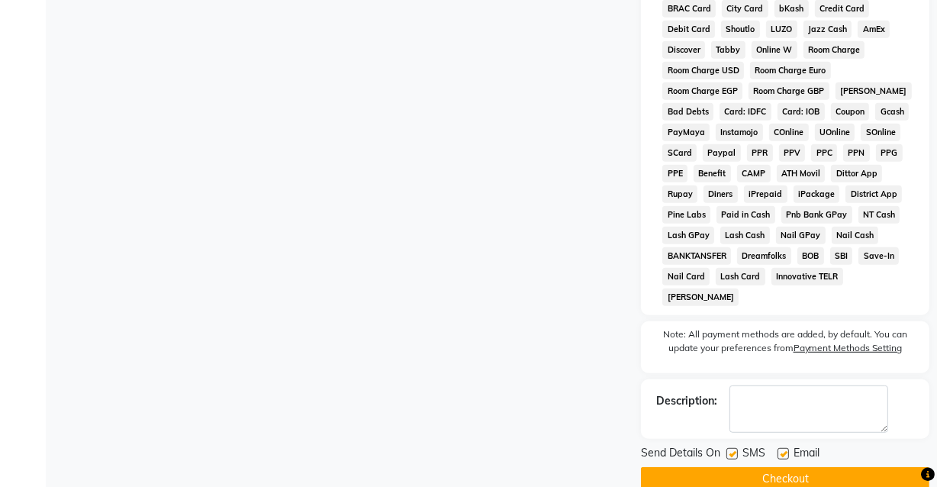
scroll to position [741, 0]
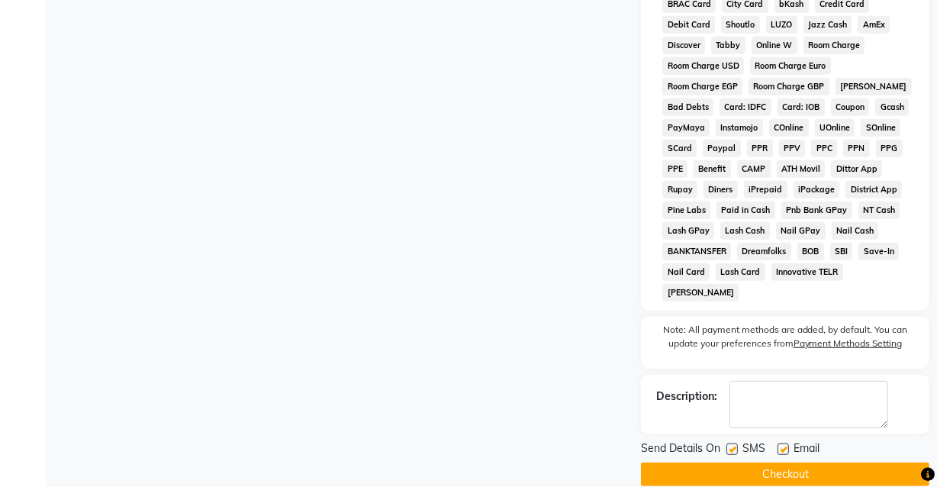
click at [783, 462] on button "Checkout" at bounding box center [785, 474] width 288 height 24
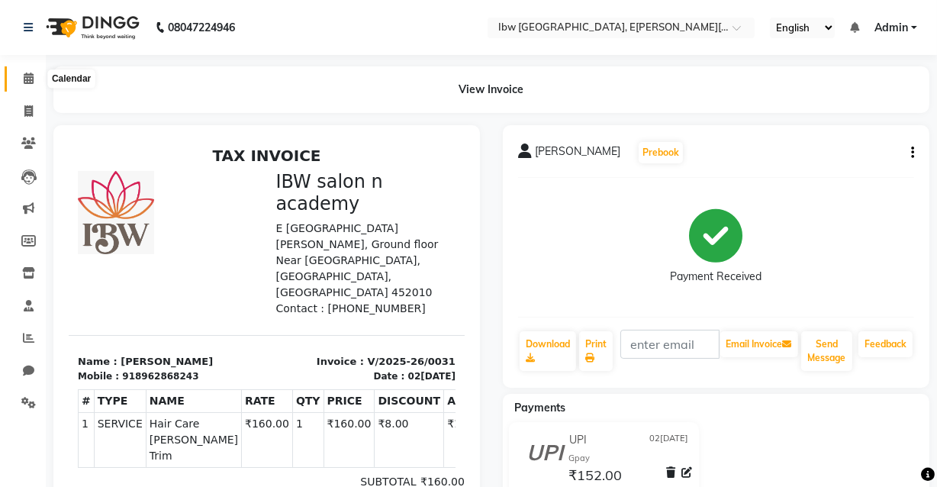
click at [35, 76] on span at bounding box center [28, 79] width 27 height 18
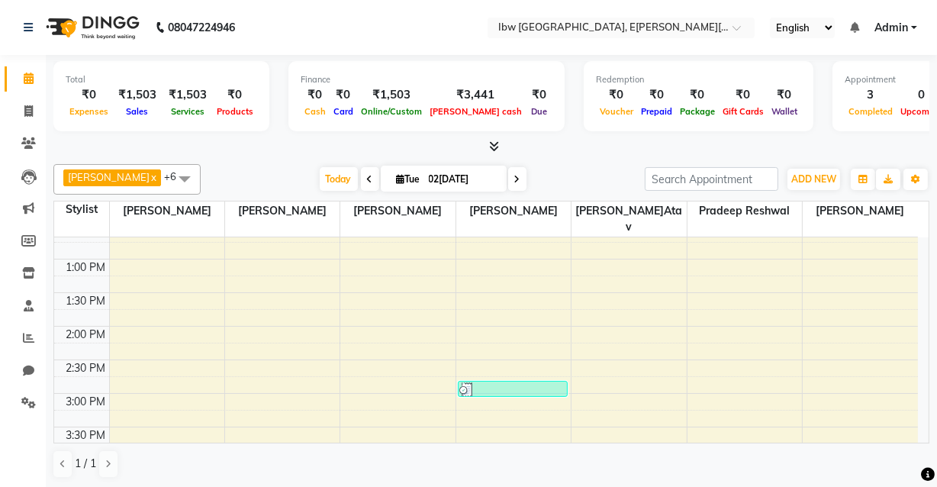
scroll to position [346, 0]
